Goal: Task Accomplishment & Management: Manage account settings

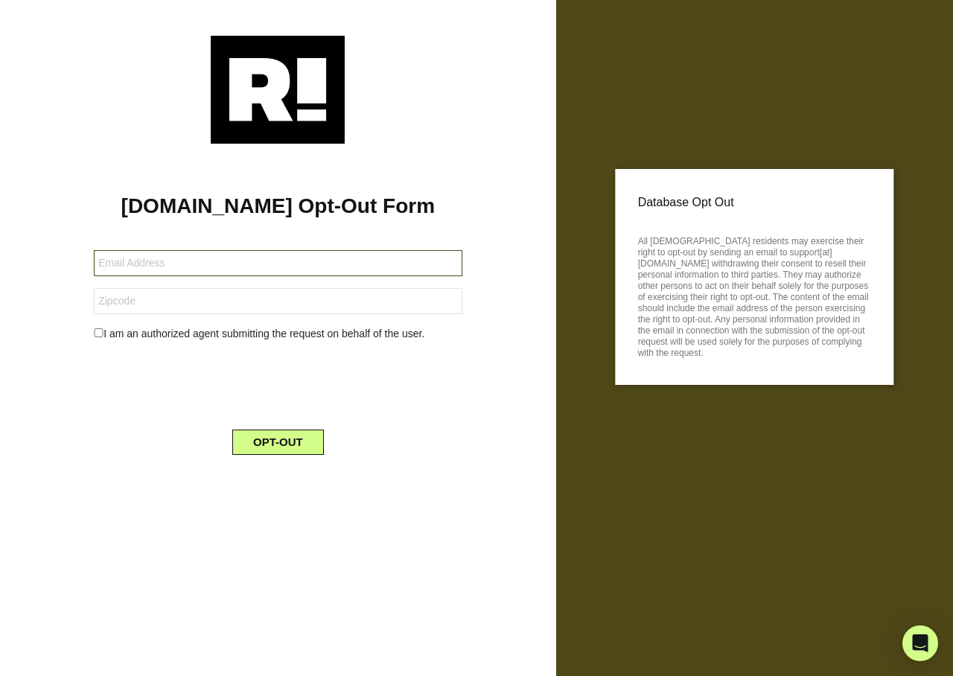
type input "[EMAIL_ADDRESS][DOMAIN_NAME]"
type input "21114"
type input "rogmclar@gmail.com"
type input "24019"
